Goal: Task Accomplishment & Management: Manage account settings

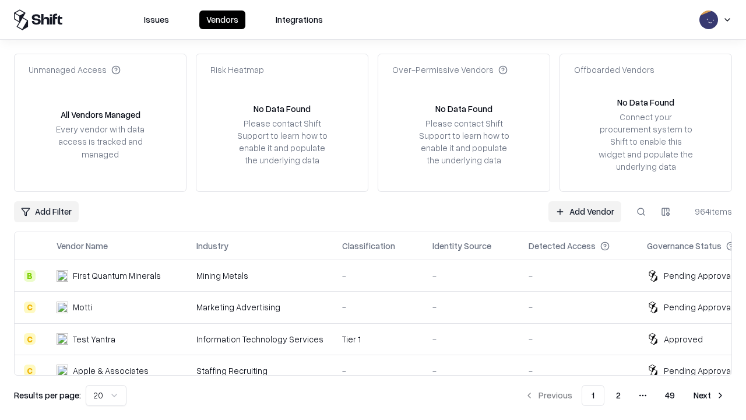
click at [585, 211] on link "Add Vendor" at bounding box center [584, 211] width 73 height 21
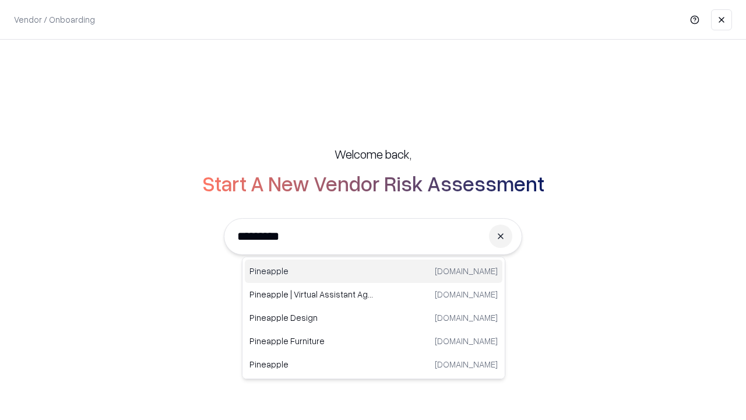
click at [374, 271] on div "Pineapple pineappleenergy.com" at bounding box center [374, 270] width 258 height 23
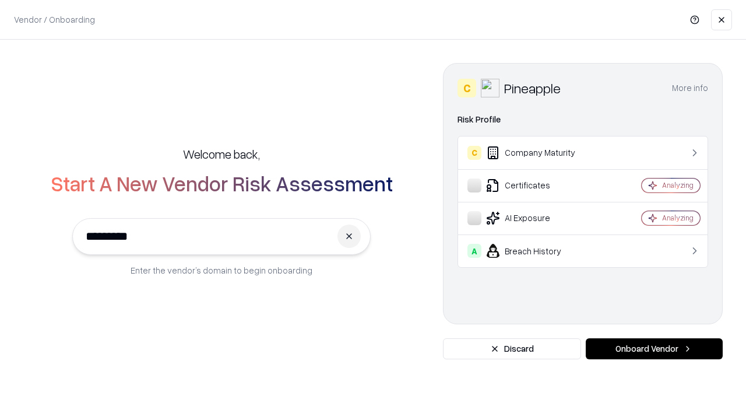
type input "*********"
click at [654, 349] on button "Onboard Vendor" at bounding box center [654, 348] width 137 height 21
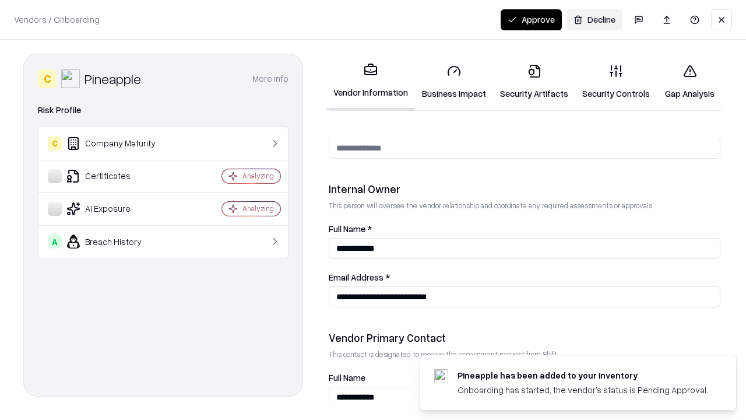
scroll to position [604, 0]
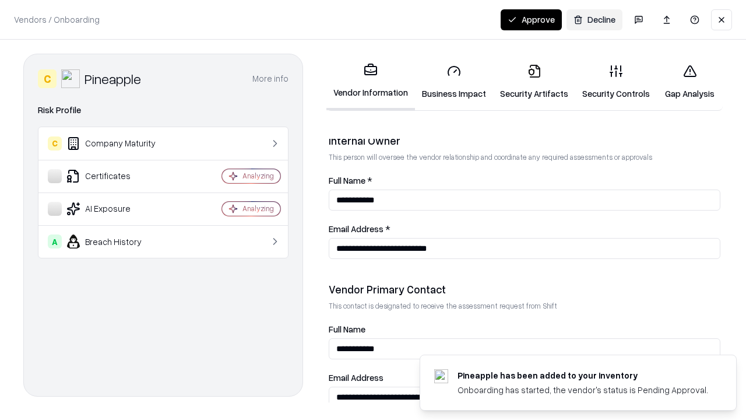
click at [454, 82] on link "Business Impact" at bounding box center [454, 82] width 78 height 54
click at [534, 82] on link "Security Artifacts" at bounding box center [534, 82] width 82 height 54
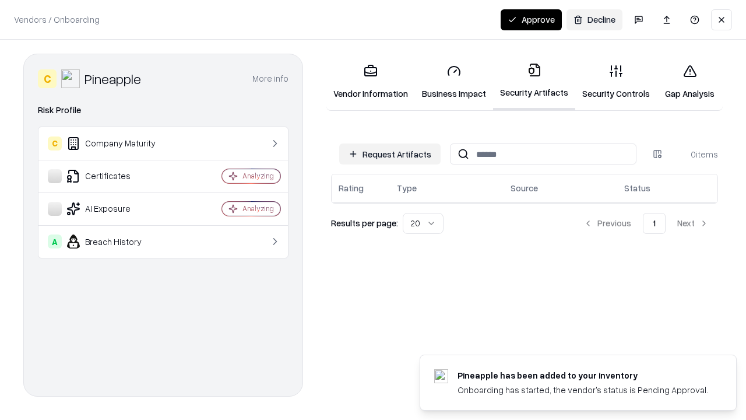
click at [390, 154] on button "Request Artifacts" at bounding box center [389, 153] width 101 height 21
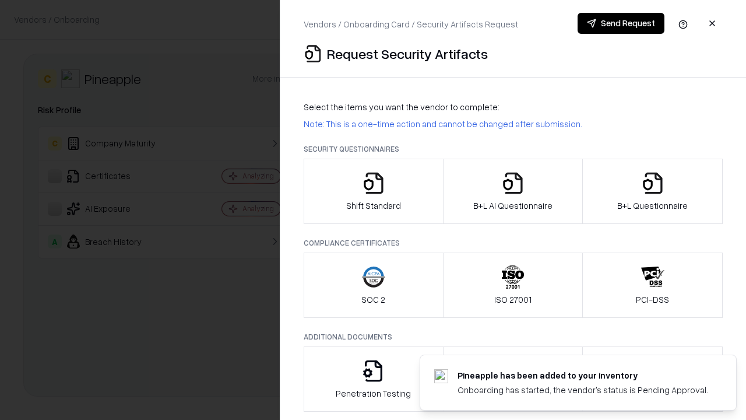
click at [373, 191] on icon "button" at bounding box center [373, 182] width 23 height 23
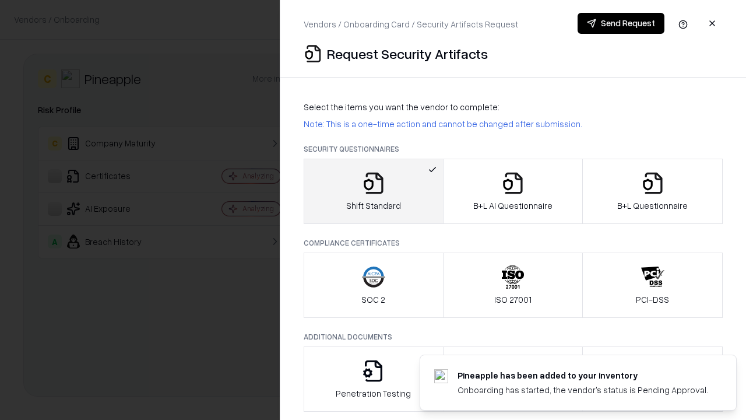
click at [621, 23] on button "Send Request" at bounding box center [621, 23] width 87 height 21
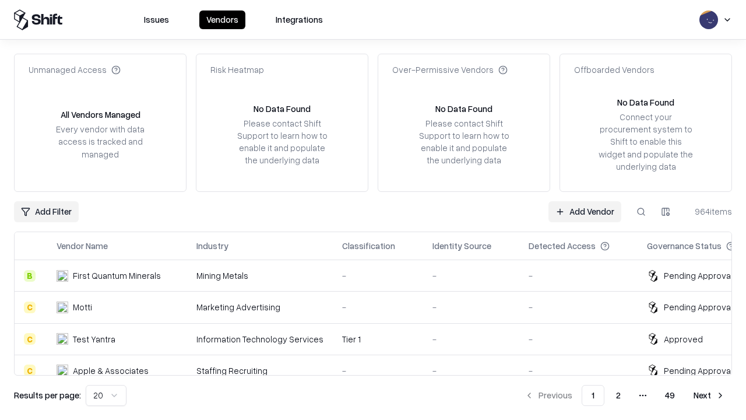
click at [641, 211] on button at bounding box center [641, 211] width 21 height 21
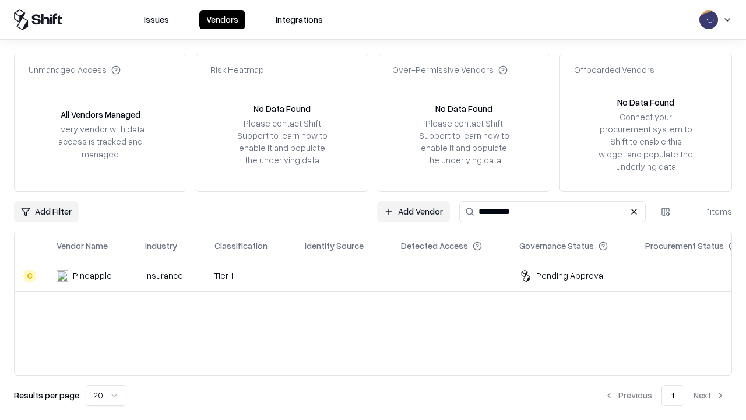
type input "*********"
click at [380, 275] on div "-" at bounding box center [344, 275] width 78 height 12
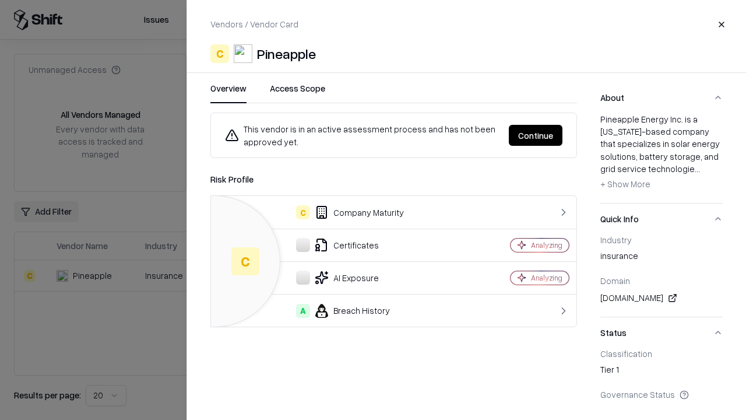
click at [536, 135] on button "Continue" at bounding box center [536, 135] width 54 height 21
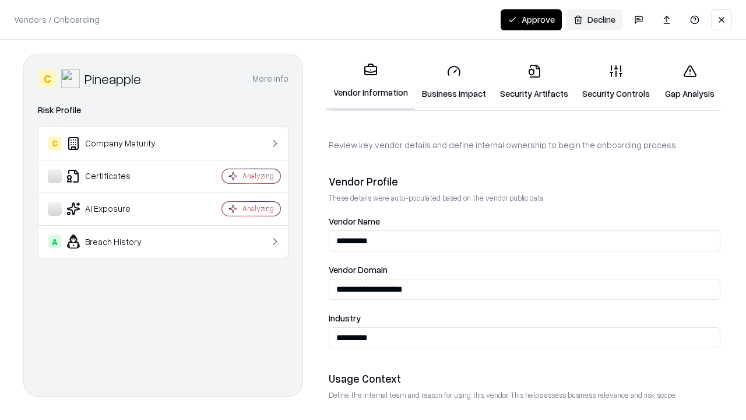
click at [534, 82] on link "Security Artifacts" at bounding box center [534, 82] width 82 height 54
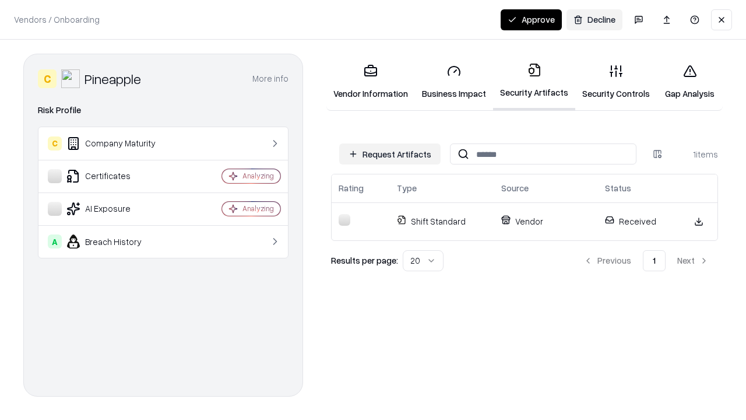
click at [616, 82] on link "Security Controls" at bounding box center [616, 82] width 82 height 54
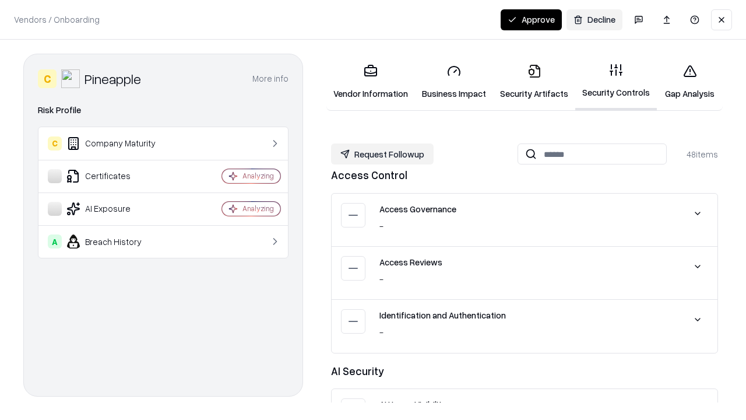
click at [382, 154] on button "Request Followup" at bounding box center [382, 153] width 103 height 21
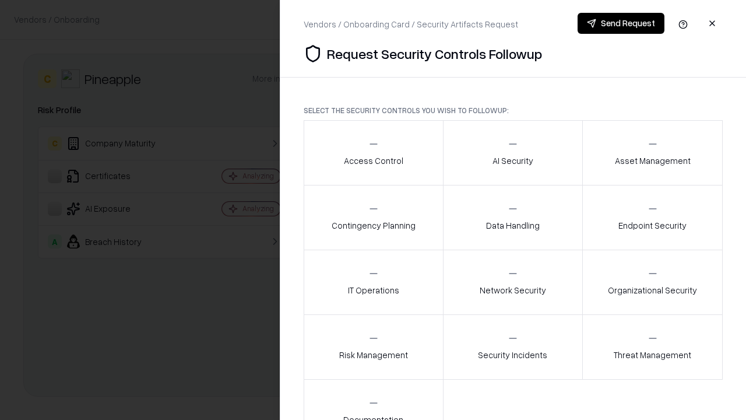
click at [373, 153] on div "Access Control" at bounding box center [373, 152] width 59 height 29
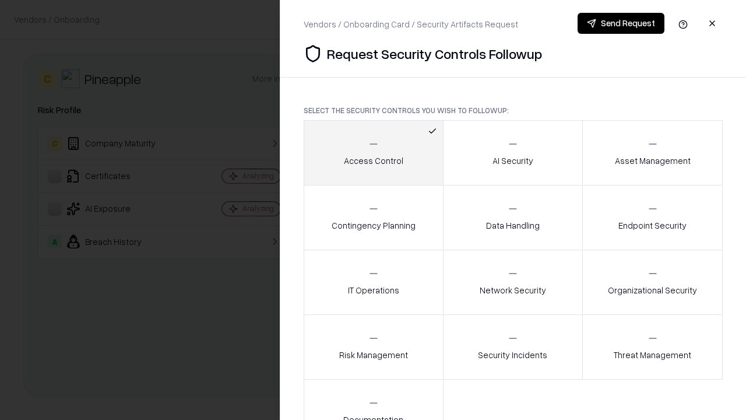
click at [621, 23] on button "Send Request" at bounding box center [621, 23] width 87 height 21
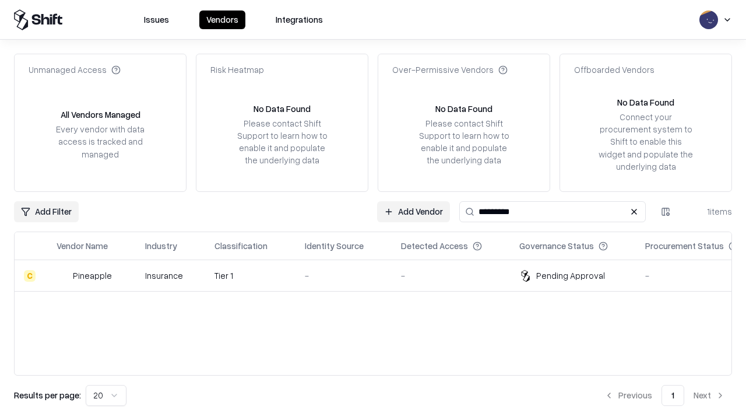
type input "*********"
click at [380, 275] on div "-" at bounding box center [344, 275] width 78 height 12
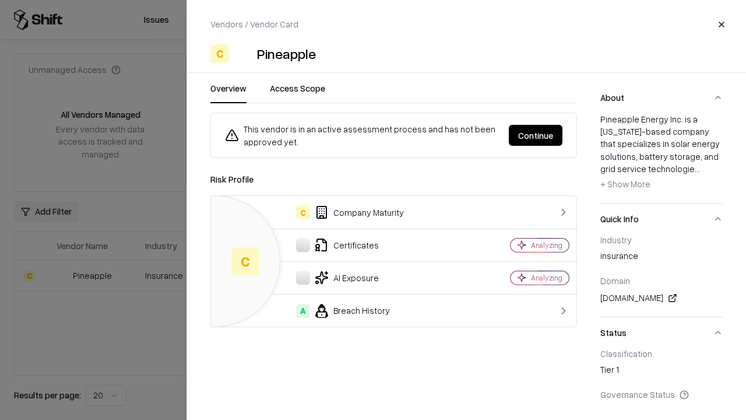
click at [536, 135] on button "Continue" at bounding box center [536, 135] width 54 height 21
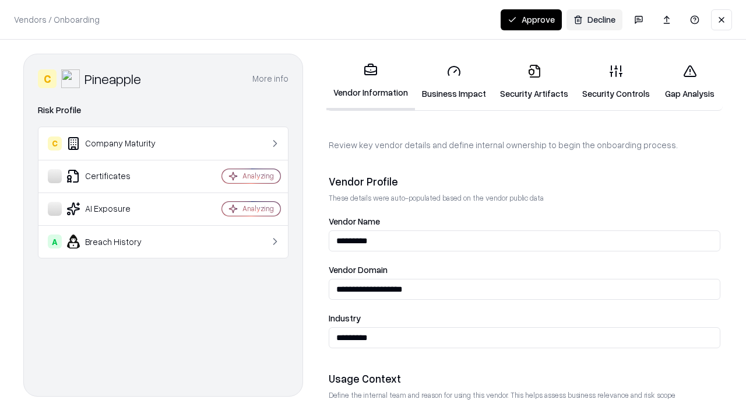
click at [531, 19] on button "Approve" at bounding box center [531, 19] width 61 height 21
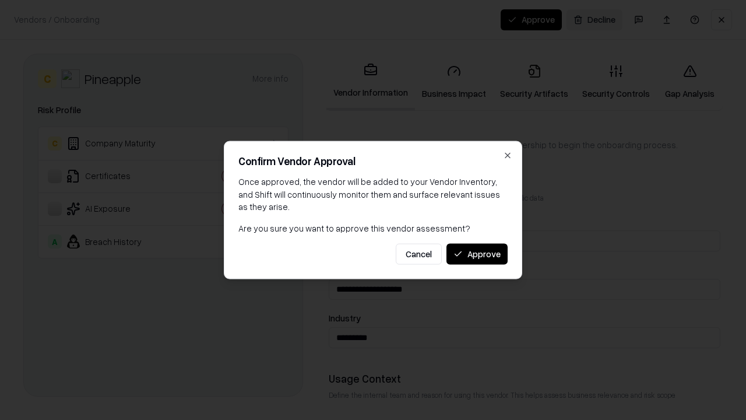
click at [477, 254] on button "Approve" at bounding box center [476, 253] width 61 height 21
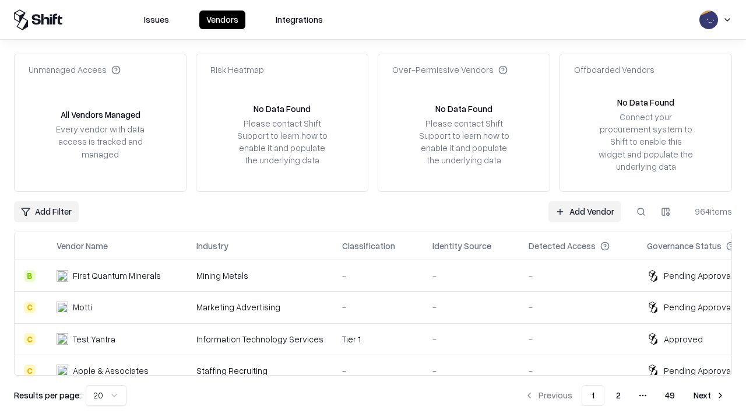
type input "*********"
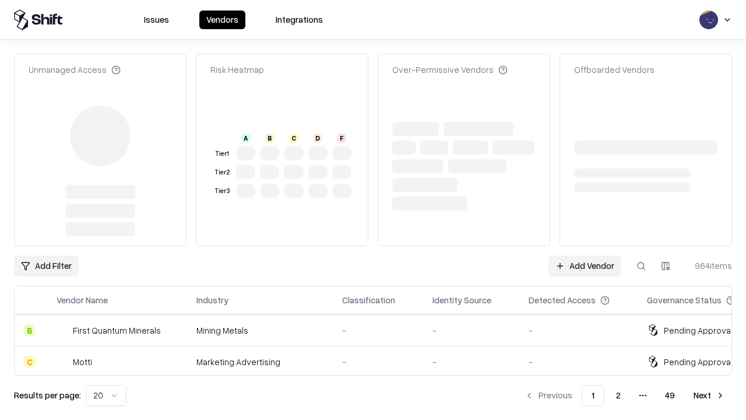
click at [585, 255] on link "Add Vendor" at bounding box center [584, 265] width 73 height 21
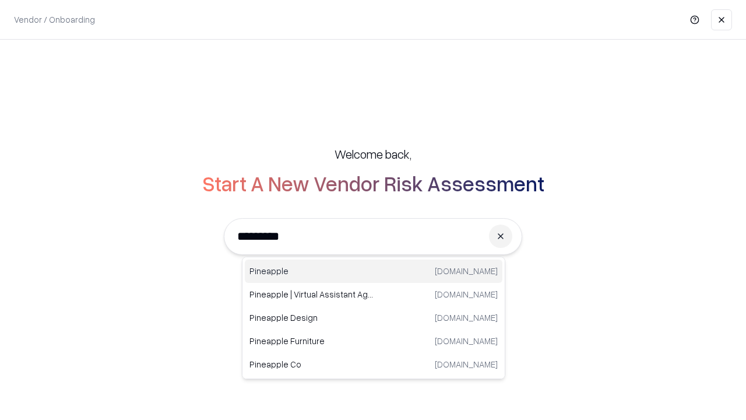
click at [374, 271] on div "Pineapple [DOMAIN_NAME]" at bounding box center [374, 270] width 258 height 23
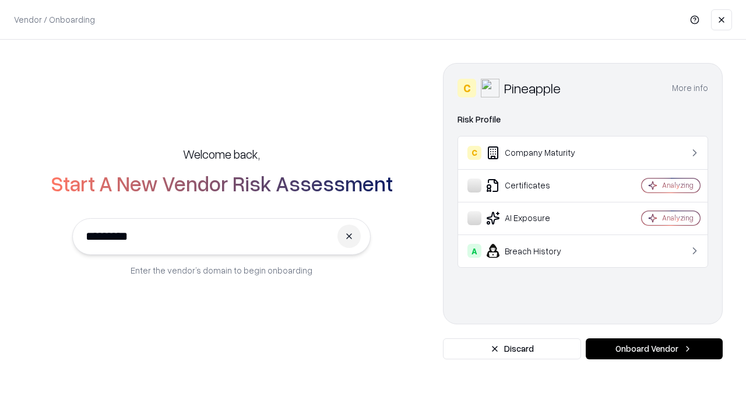
type input "*********"
click at [654, 349] on button "Onboard Vendor" at bounding box center [654, 348] width 137 height 21
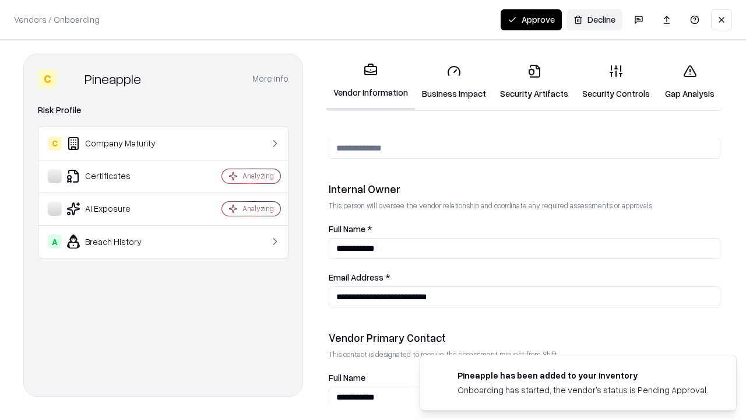
scroll to position [604, 0]
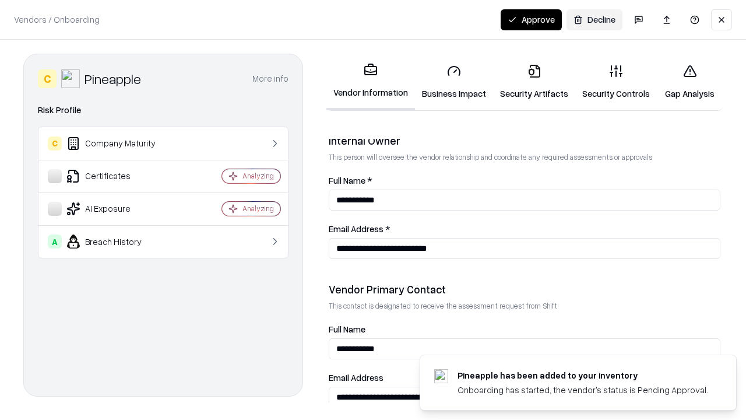
click at [531, 19] on button "Approve" at bounding box center [531, 19] width 61 height 21
